Goal: Task Accomplishment & Management: Manage account settings

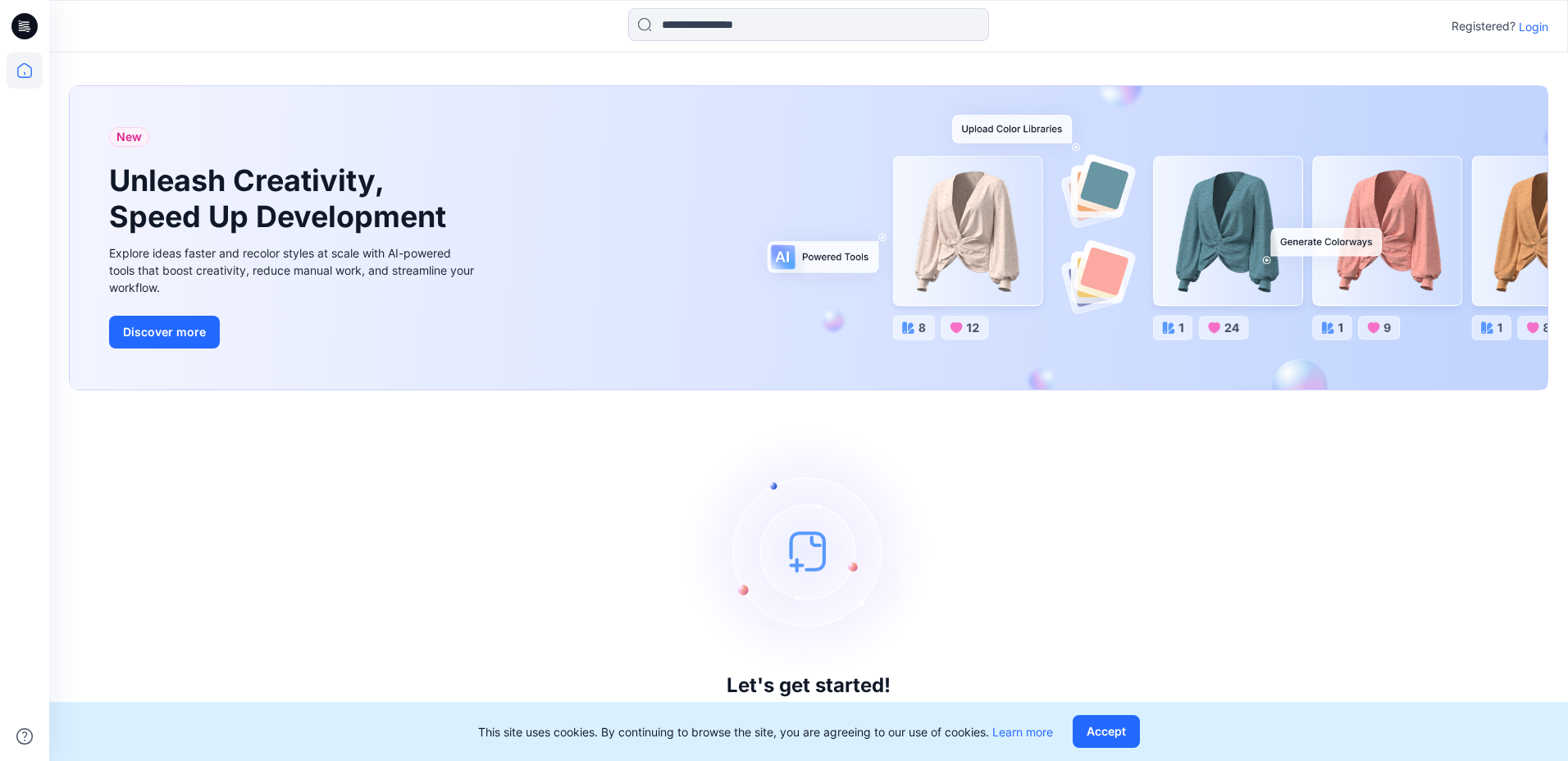
click at [1541, 28] on p "Login" at bounding box center [1534, 26] width 29 height 18
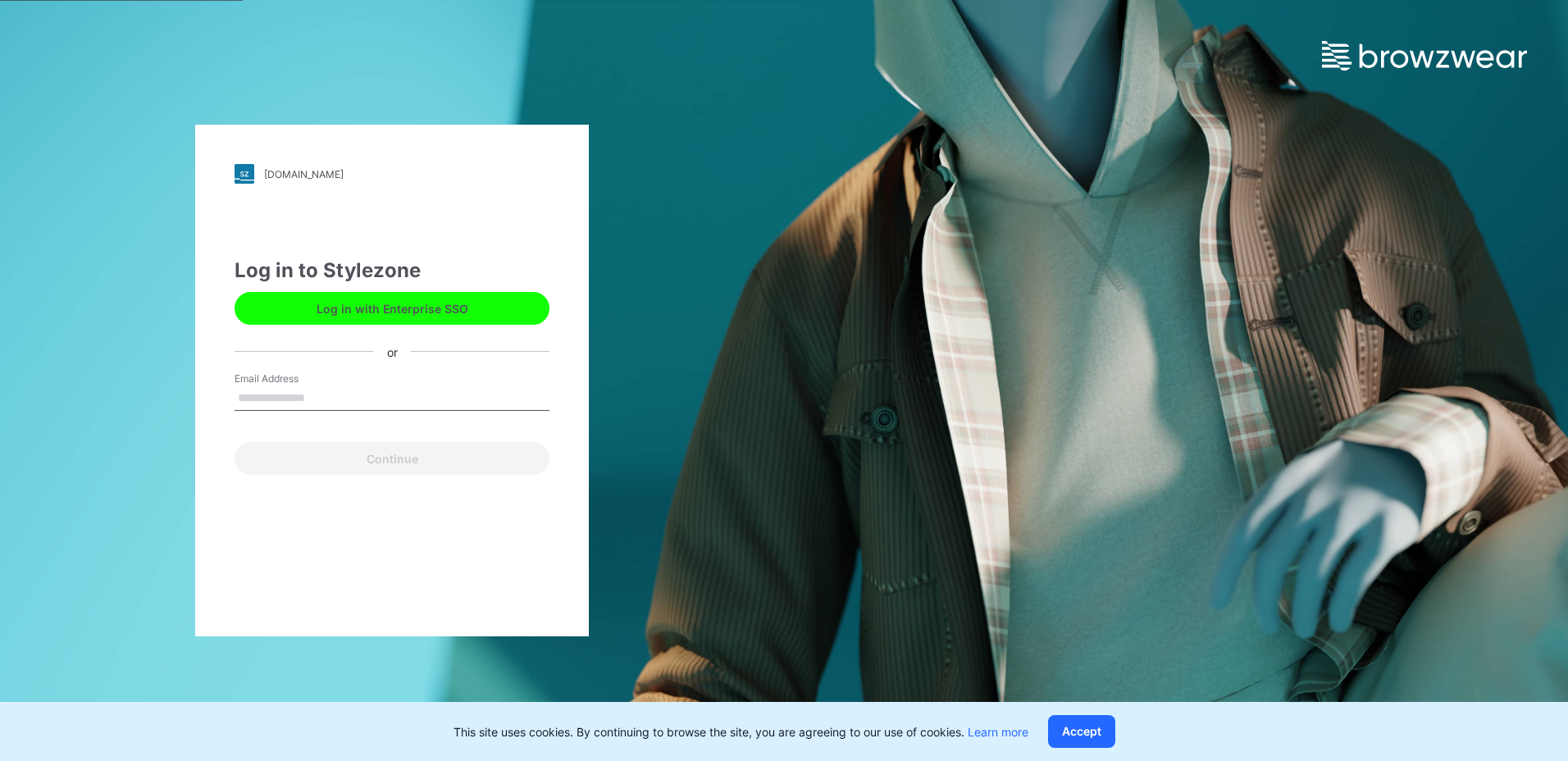
click at [299, 389] on input "Email Address" at bounding box center [392, 398] width 315 height 24
type input "**********"
click at [307, 468] on button "Continue" at bounding box center [392, 459] width 315 height 33
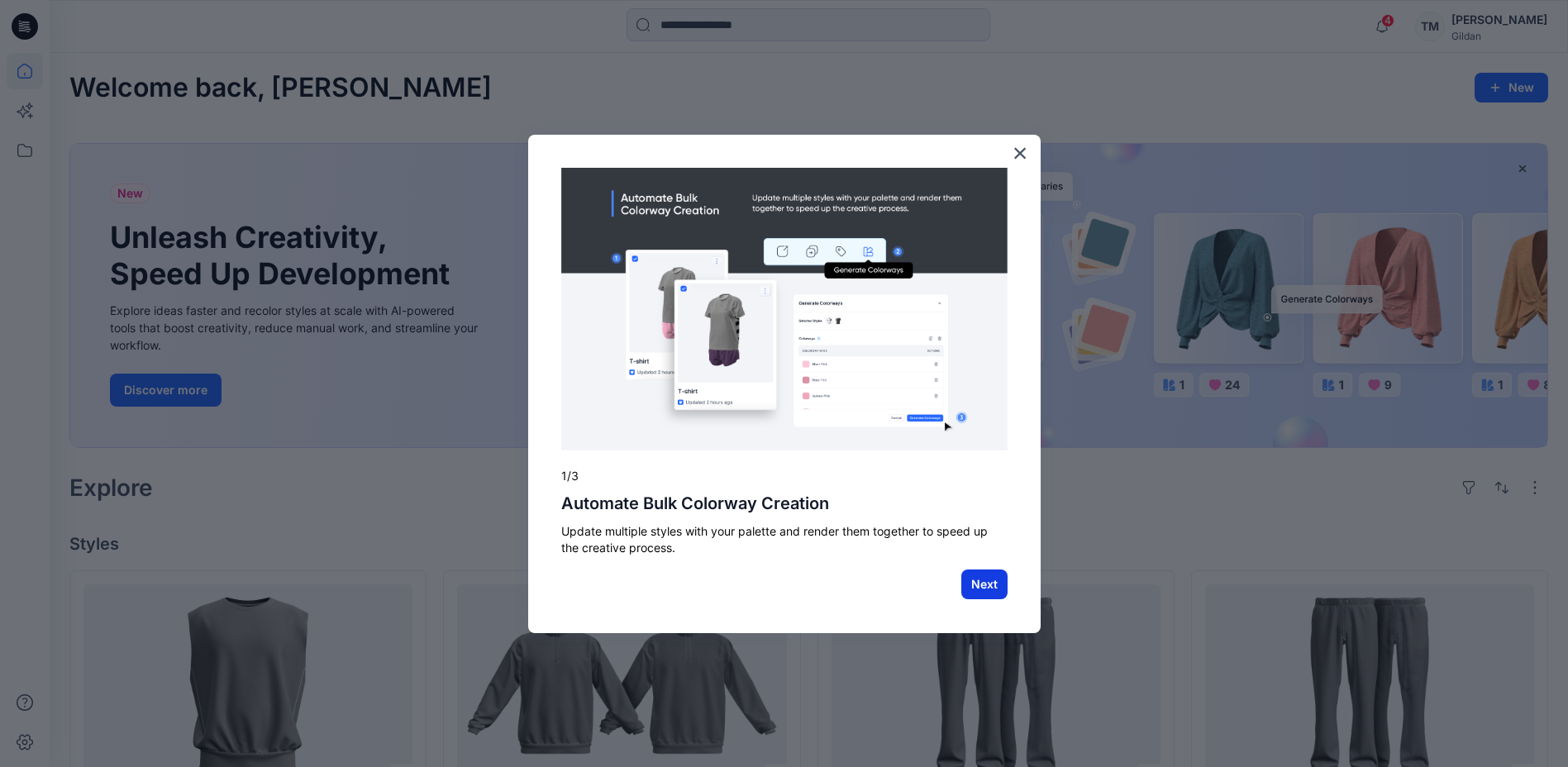
click at [990, 577] on button "Next" at bounding box center [983, 584] width 46 height 30
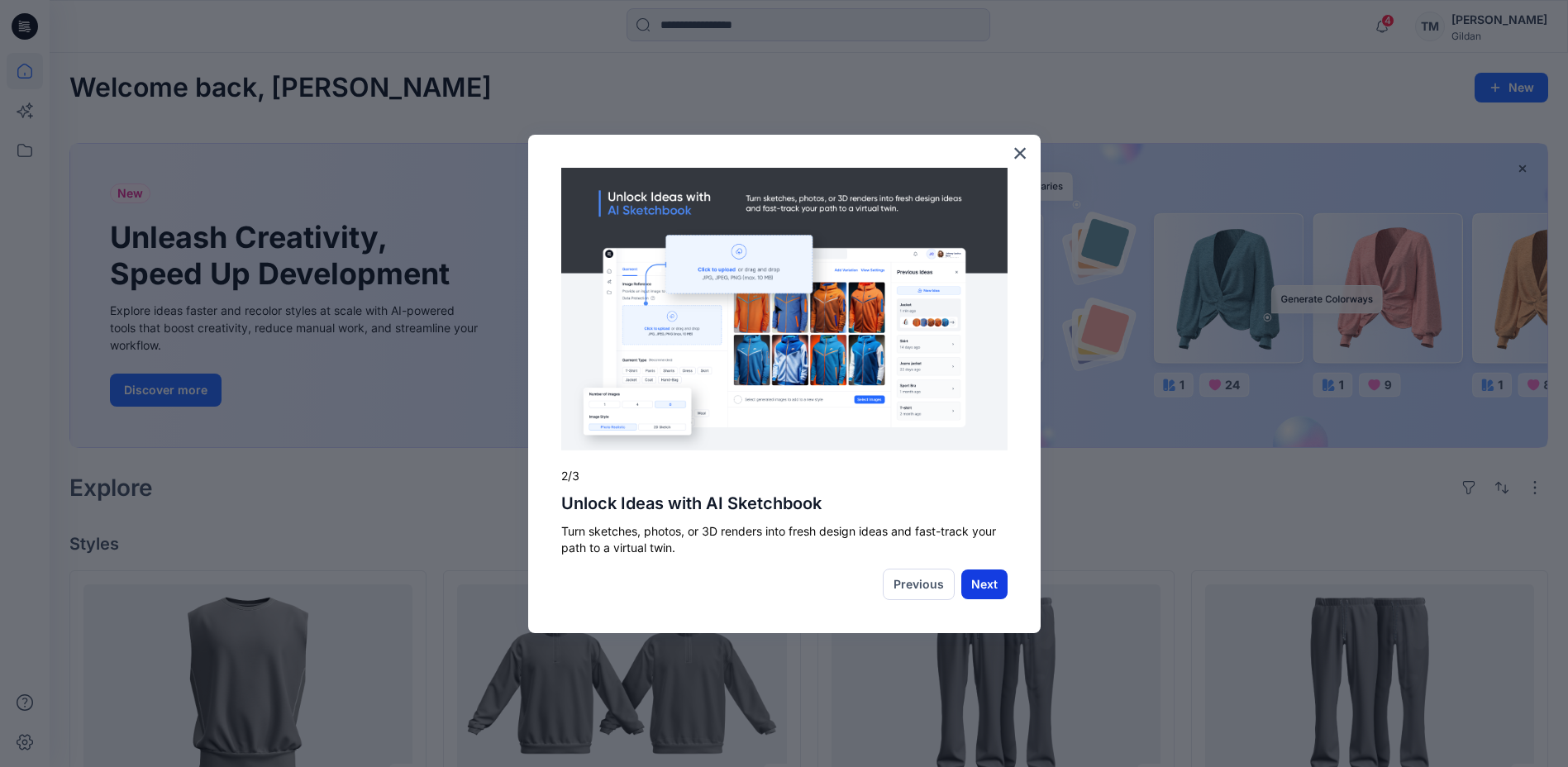
click at [994, 578] on button "Next" at bounding box center [983, 584] width 46 height 30
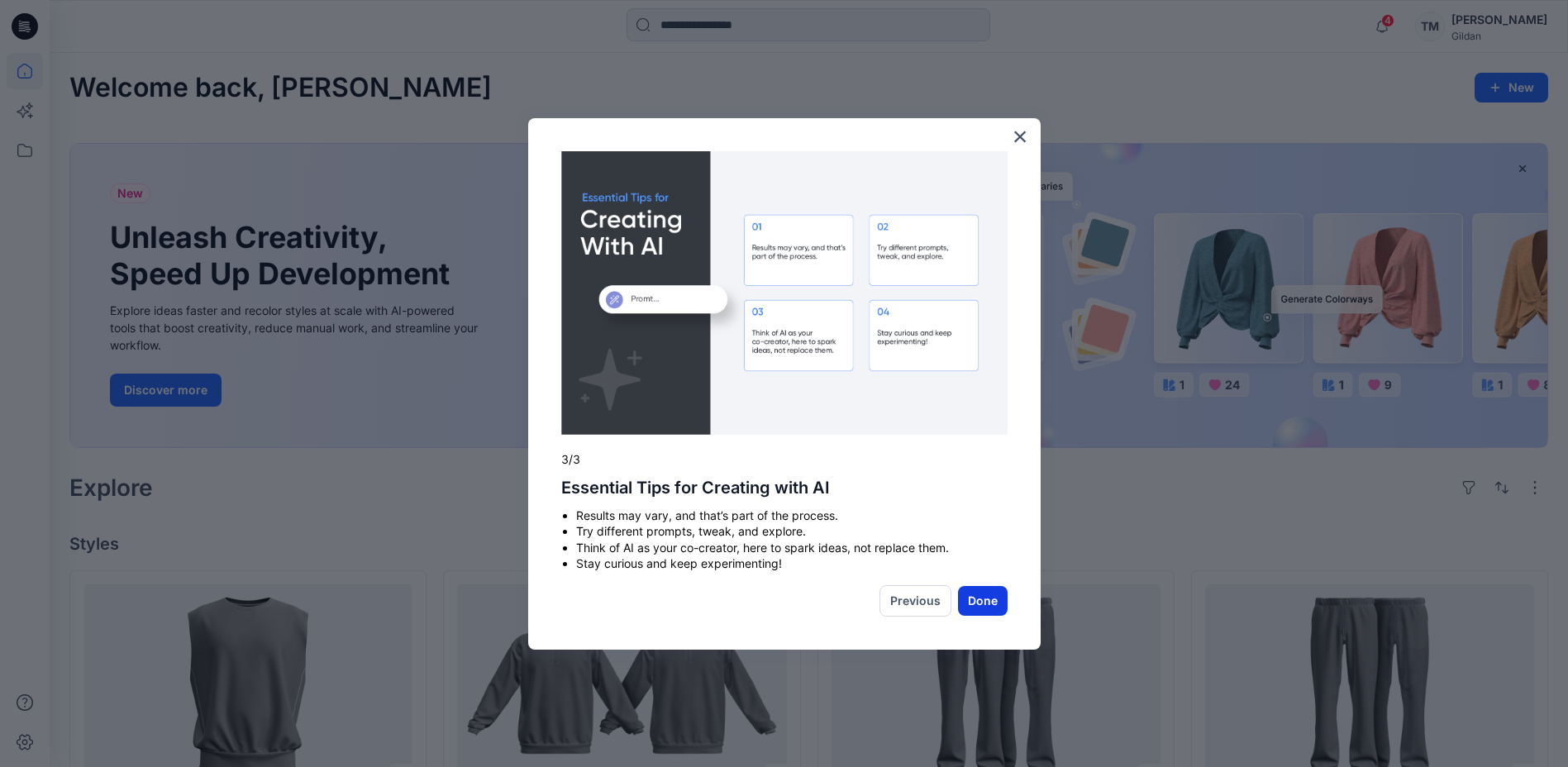
click at [987, 612] on button "Done" at bounding box center [982, 601] width 49 height 30
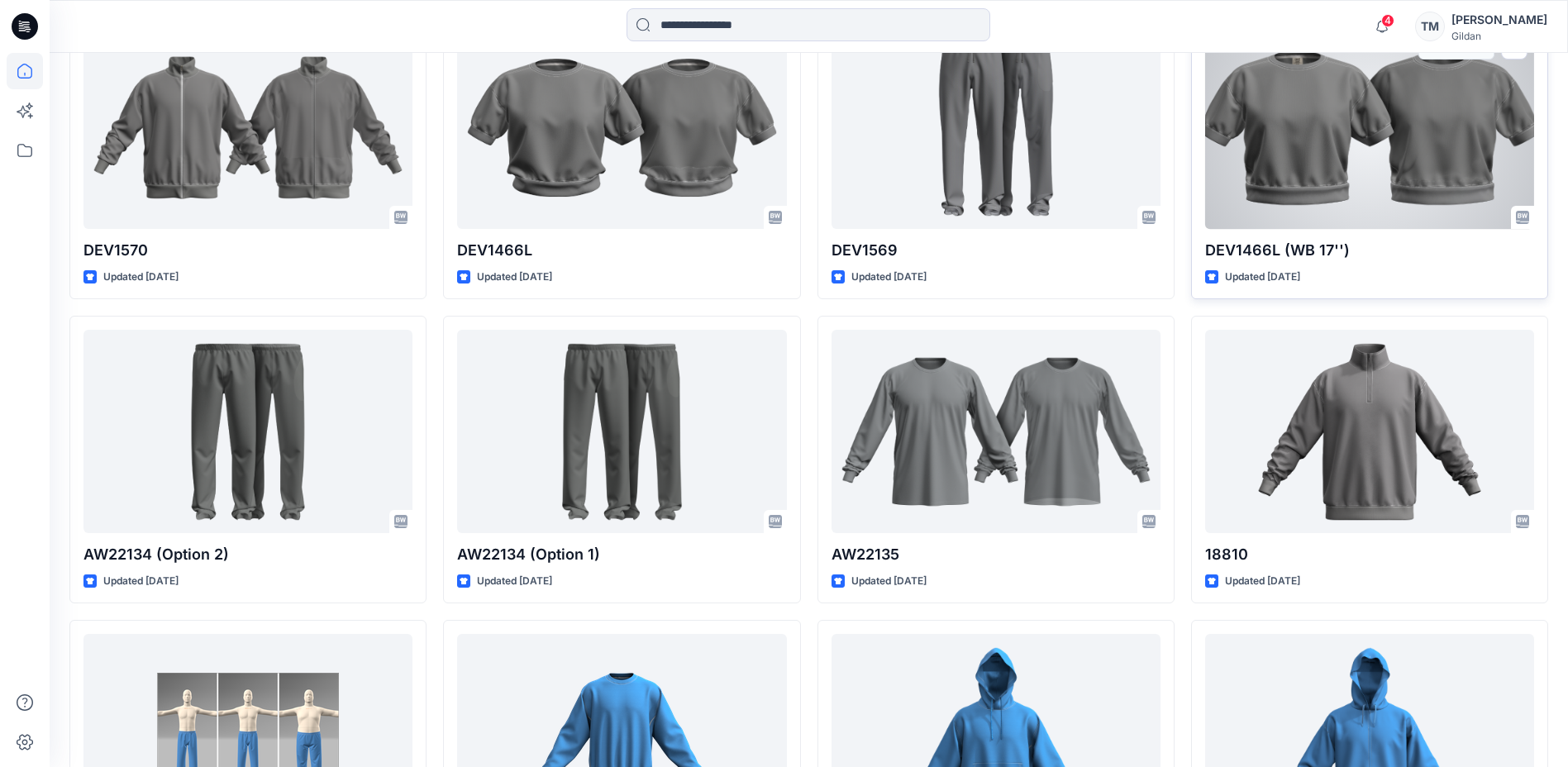
scroll to position [2603, 0]
